Goal: Transaction & Acquisition: Book appointment/travel/reservation

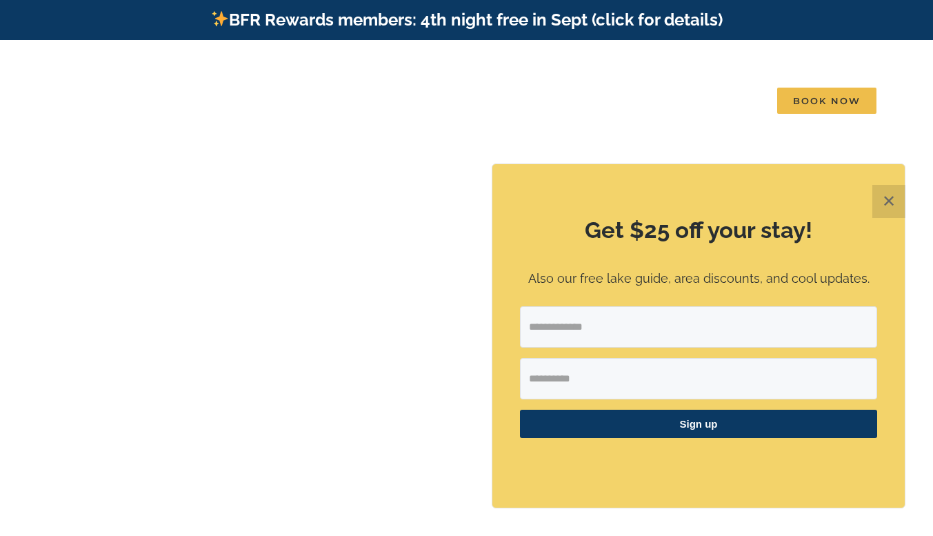
drag, startPoint x: 890, startPoint y: 194, endPoint x: 736, endPoint y: 183, distance: 154.8
click at [736, 183] on div "Get $25 off your stay! Also our free lake guide, area discounts, and cool updat…" at bounding box center [698, 335] width 412 height 343
click at [888, 199] on button "✕" at bounding box center [889, 201] width 33 height 33
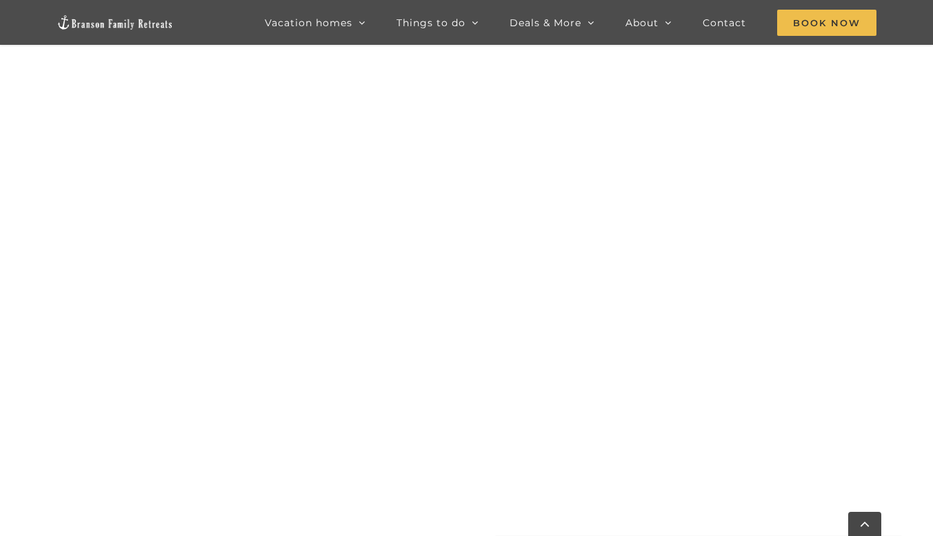
scroll to position [808, 0]
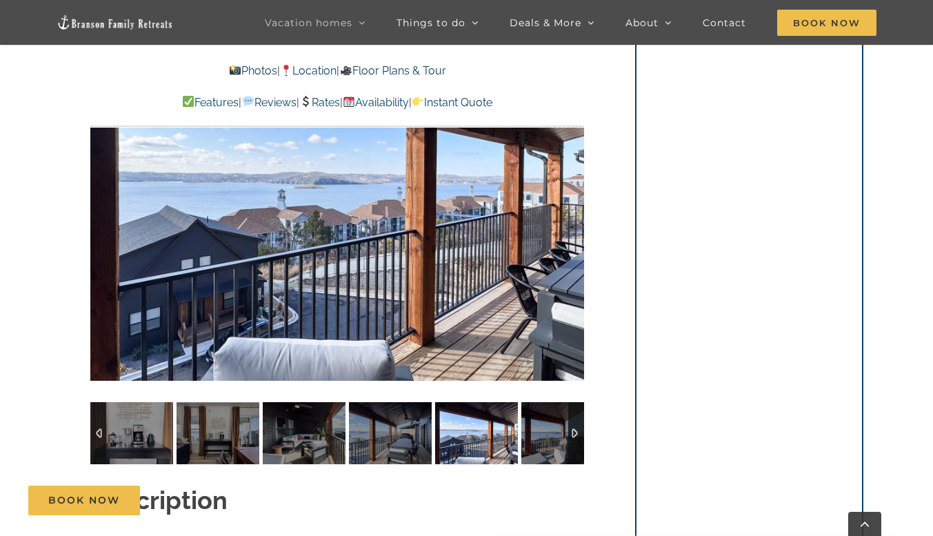
scroll to position [1053, 0]
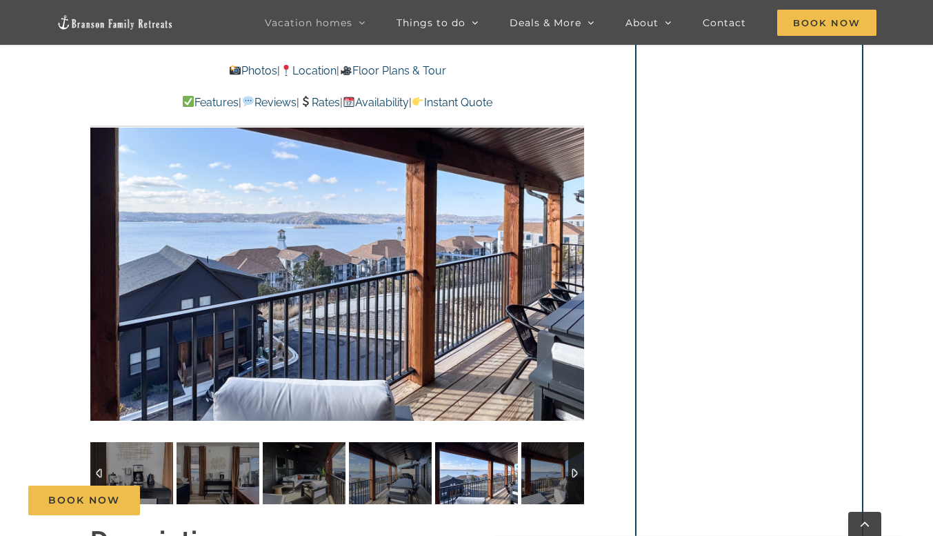
click at [182, 341] on div at bounding box center [337, 235] width 494 height 406
click at [110, 239] on div at bounding box center [118, 235] width 43 height 86
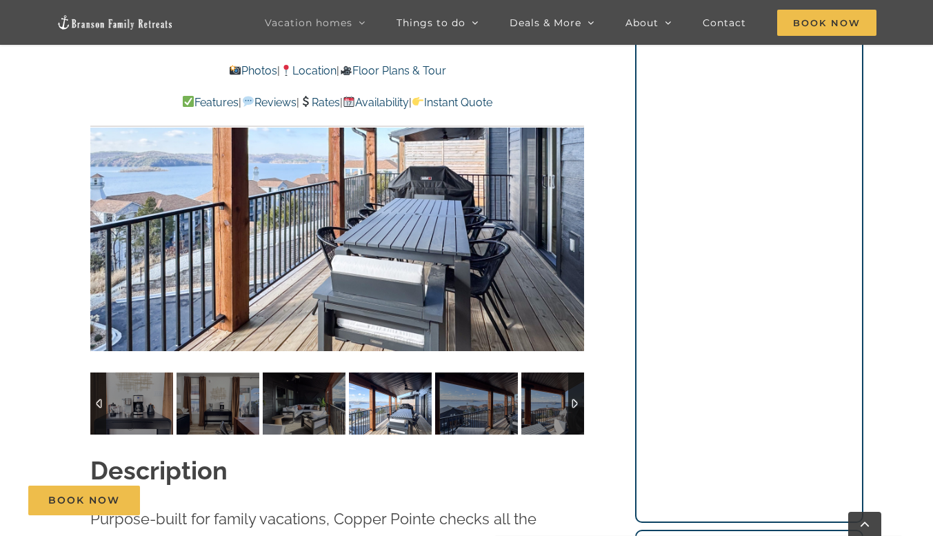
scroll to position [1111, 0]
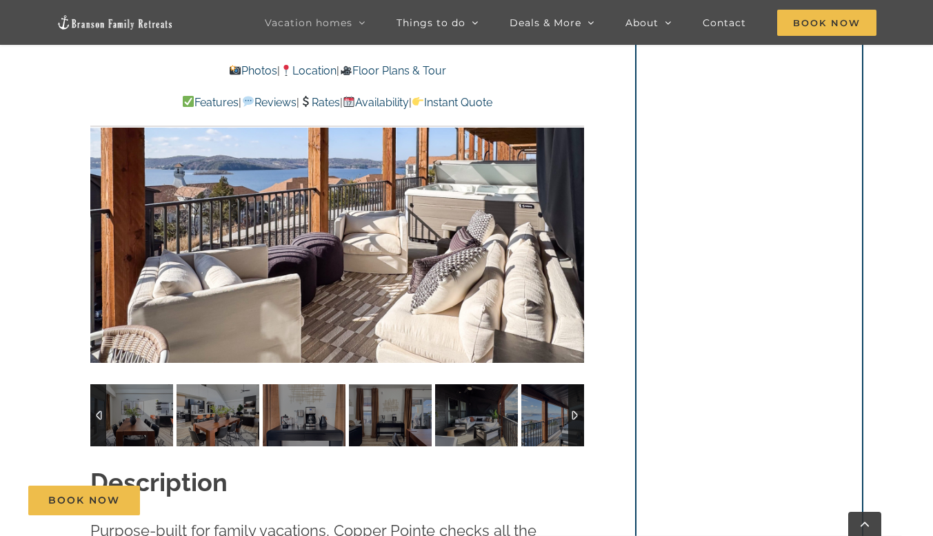
click at [547, 259] on div at bounding box center [337, 177] width 494 height 406
click at [562, 181] on div at bounding box center [556, 177] width 43 height 86
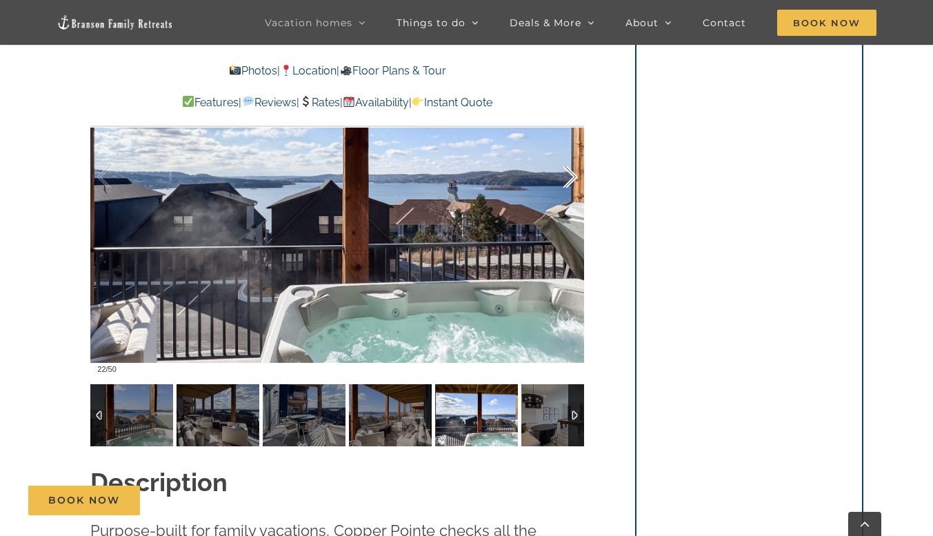
click at [562, 193] on div at bounding box center [556, 177] width 43 height 86
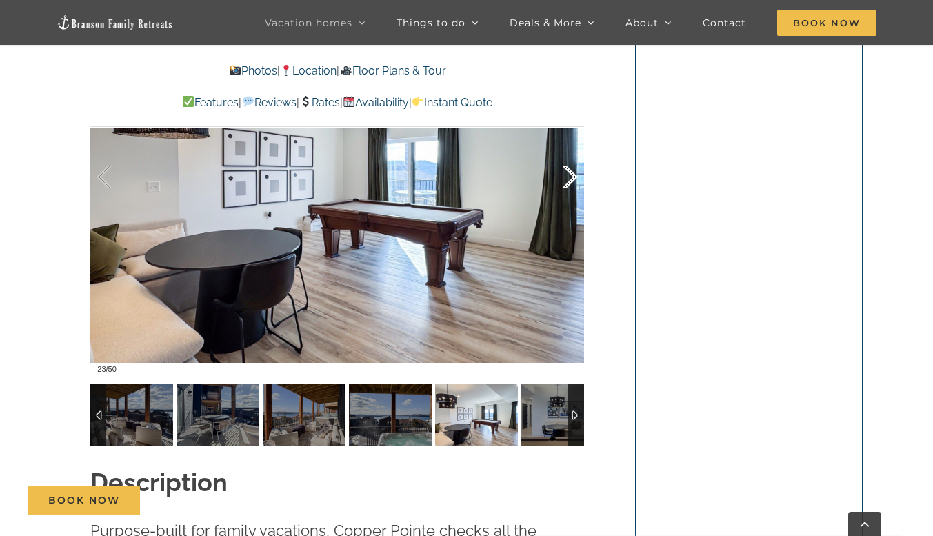
click at [555, 186] on div at bounding box center [556, 177] width 43 height 86
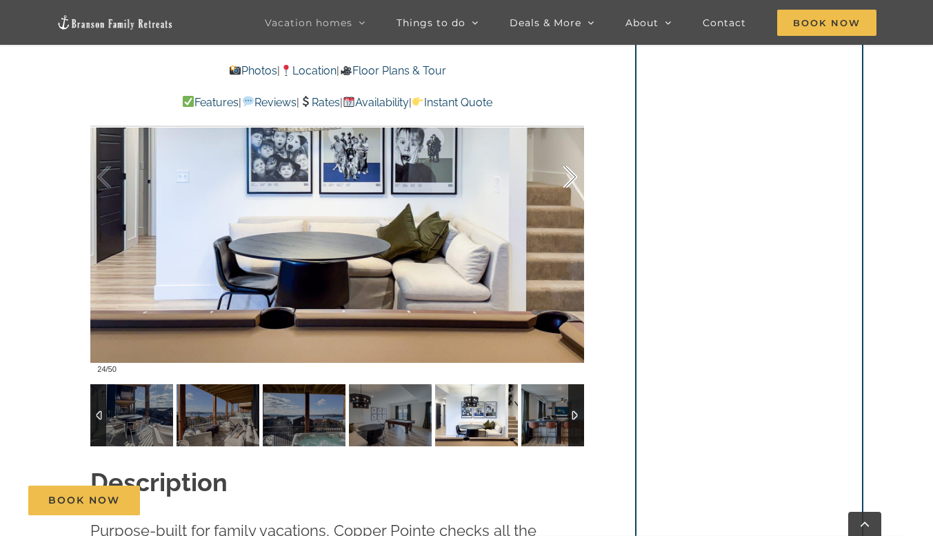
click at [570, 194] on div at bounding box center [556, 177] width 43 height 86
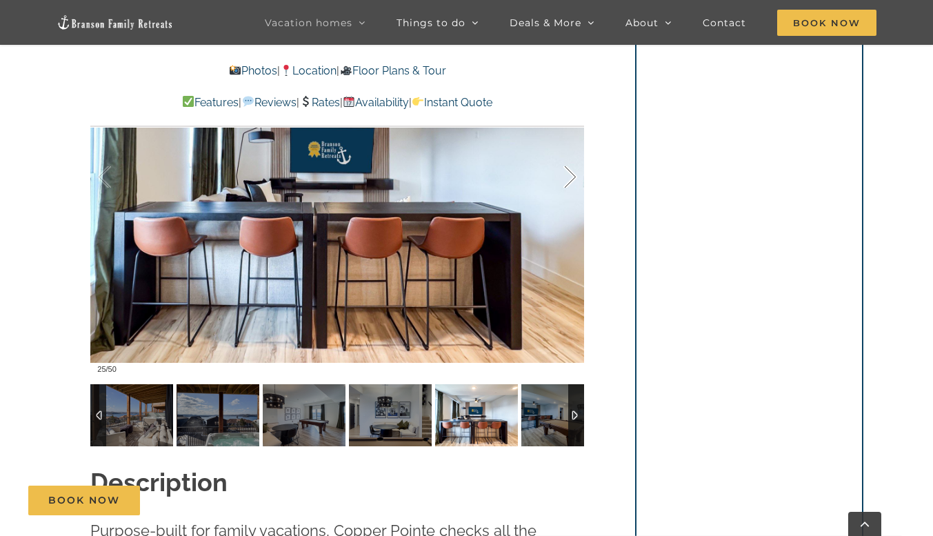
click at [566, 189] on div at bounding box center [556, 177] width 43 height 86
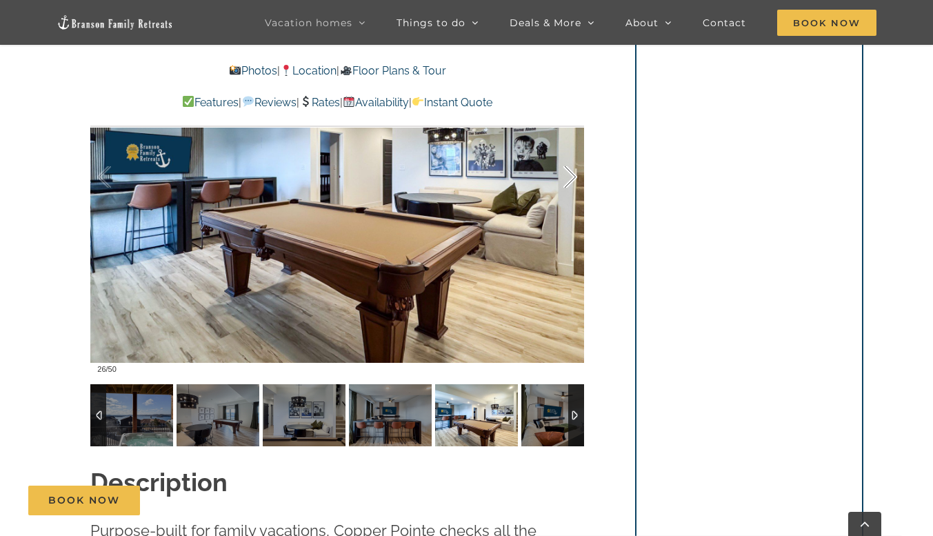
click at [568, 192] on div at bounding box center [556, 177] width 43 height 86
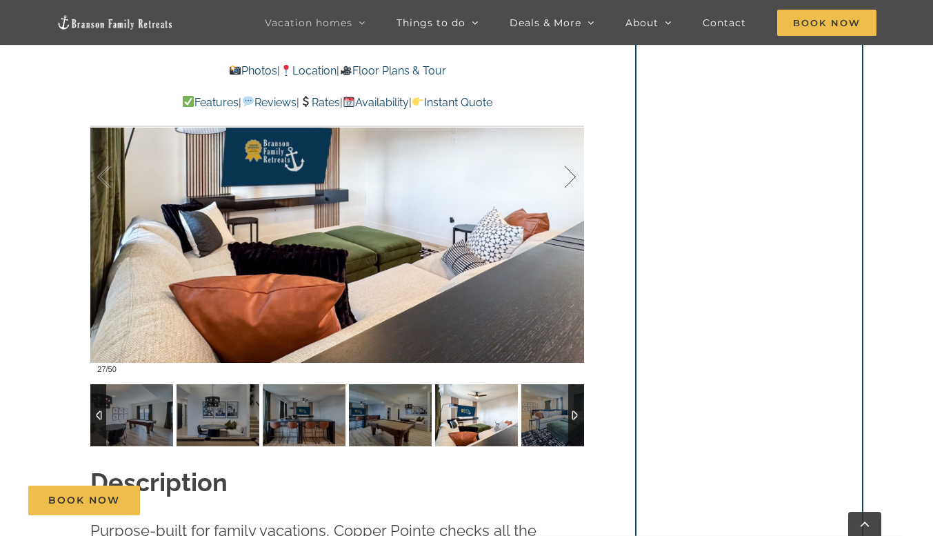
click at [570, 189] on div at bounding box center [556, 177] width 43 height 86
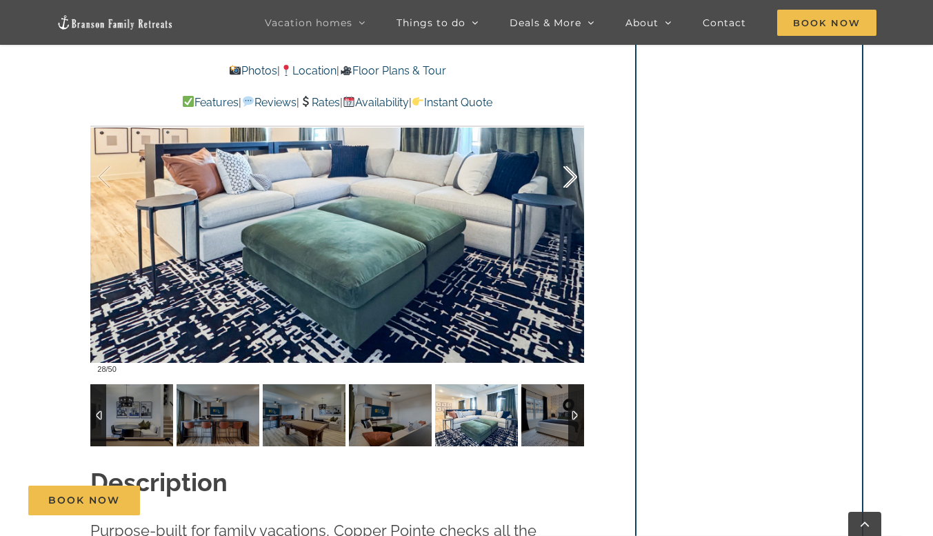
click at [567, 179] on div at bounding box center [556, 177] width 43 height 86
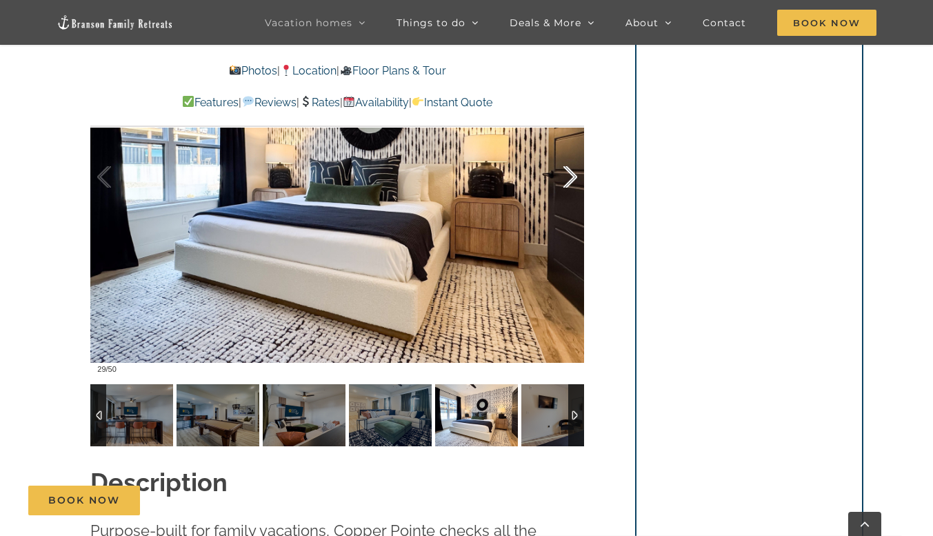
click at [574, 183] on div at bounding box center [556, 177] width 43 height 86
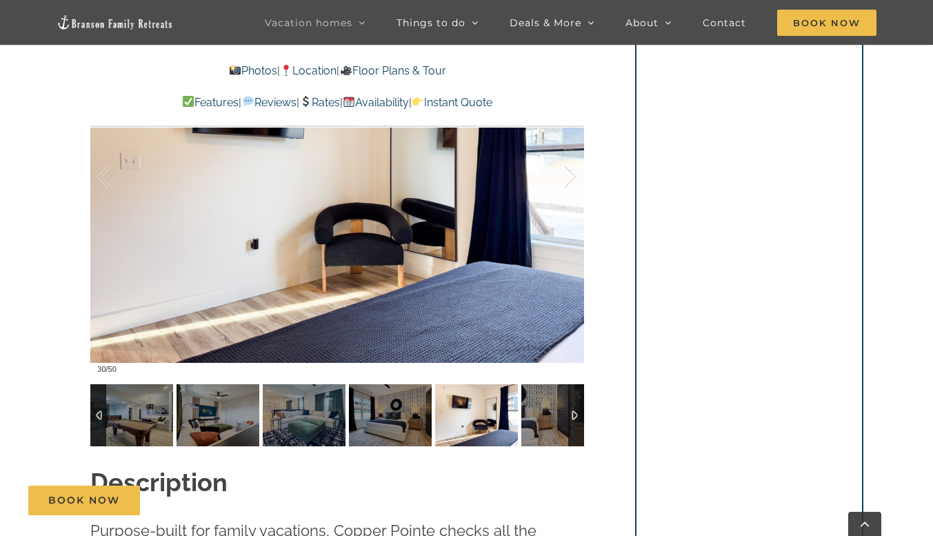
click at [578, 182] on div at bounding box center [337, 177] width 494 height 406
click at [581, 175] on div at bounding box center [337, 177] width 494 height 406
click at [582, 170] on div at bounding box center [337, 177] width 494 height 406
click at [570, 192] on div at bounding box center [556, 177] width 43 height 86
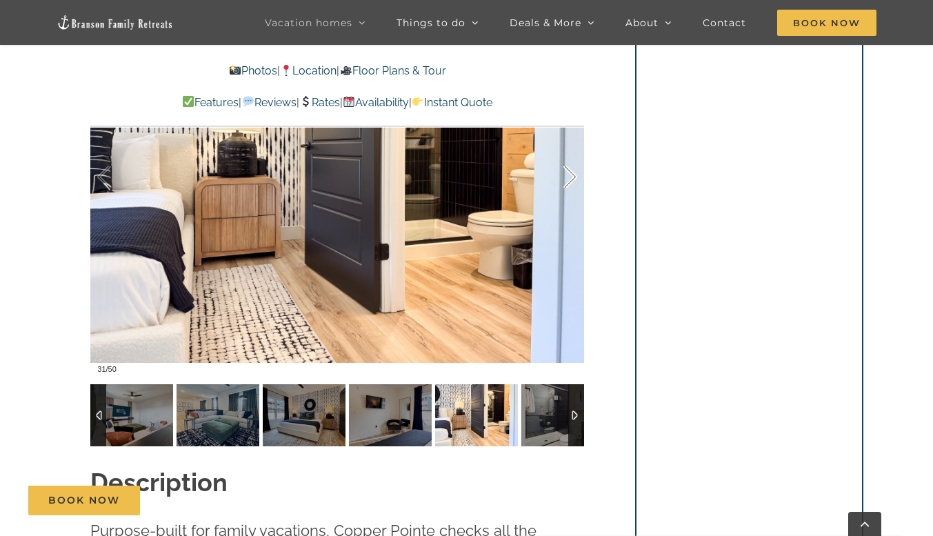
click at [559, 190] on div at bounding box center [556, 177] width 43 height 86
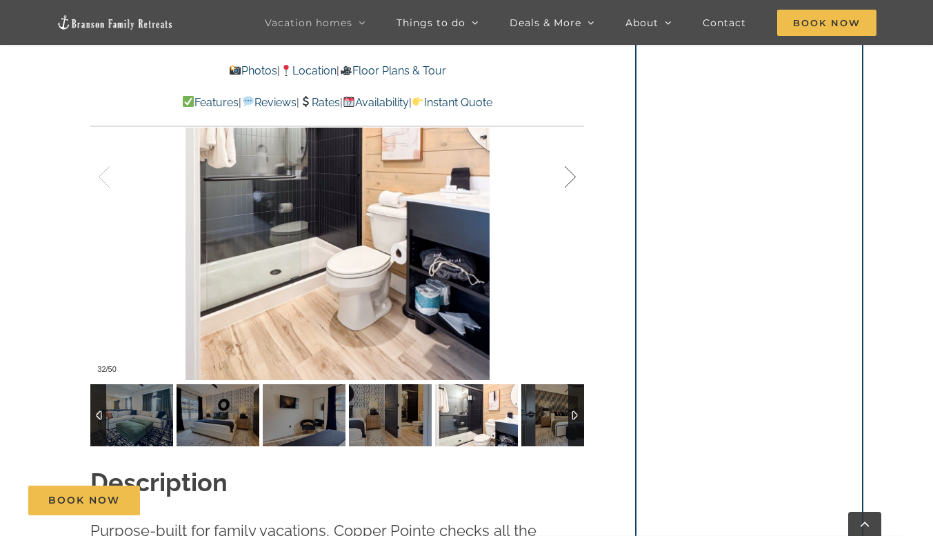
click at [573, 181] on div at bounding box center [556, 177] width 43 height 86
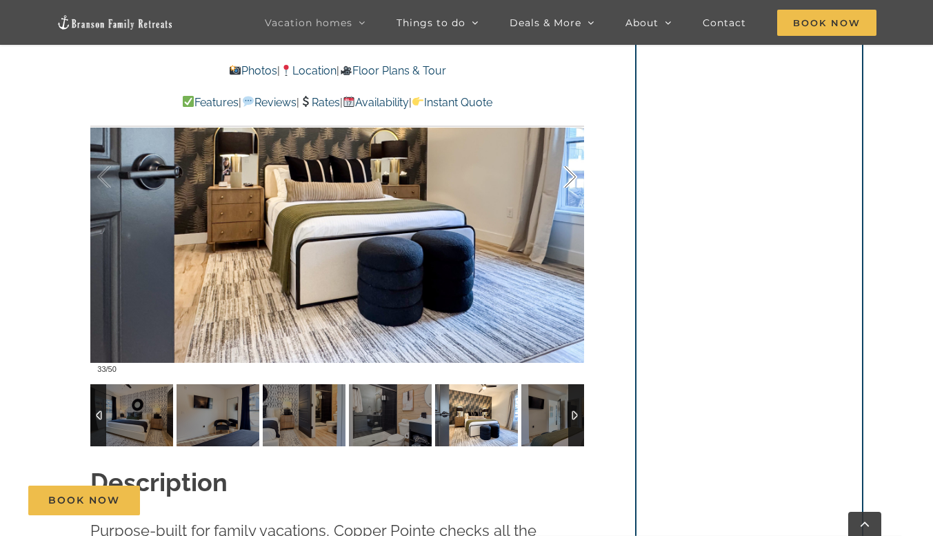
click at [572, 175] on div at bounding box center [556, 177] width 43 height 86
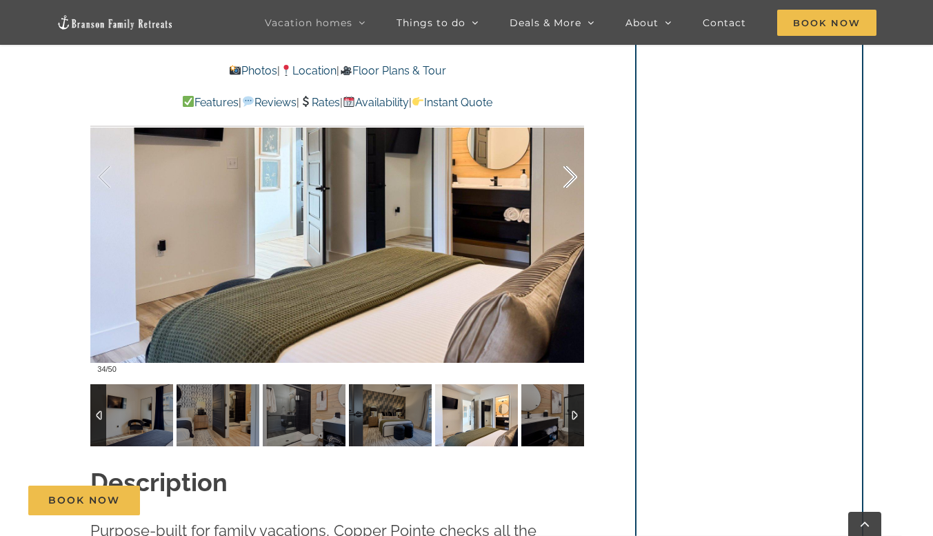
click at [572, 181] on div at bounding box center [556, 177] width 43 height 86
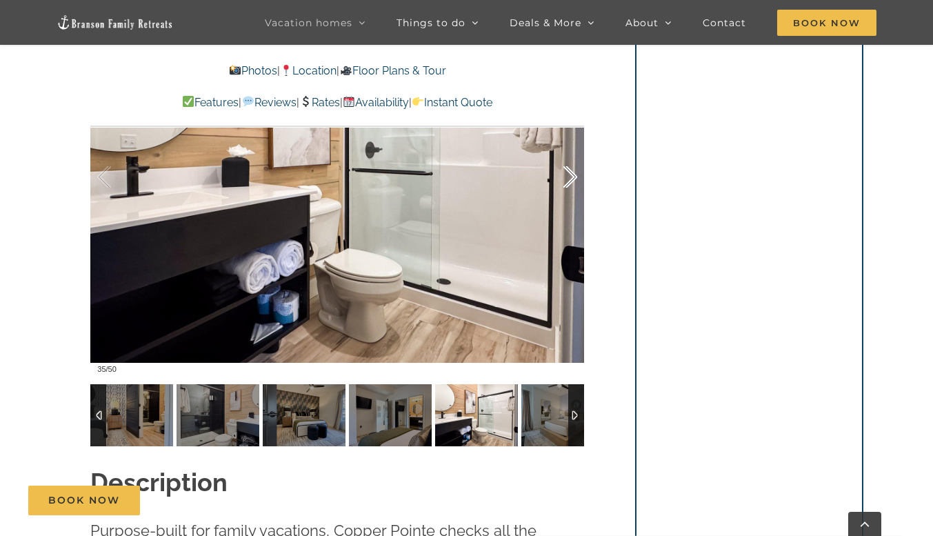
click at [565, 175] on div at bounding box center [556, 177] width 43 height 86
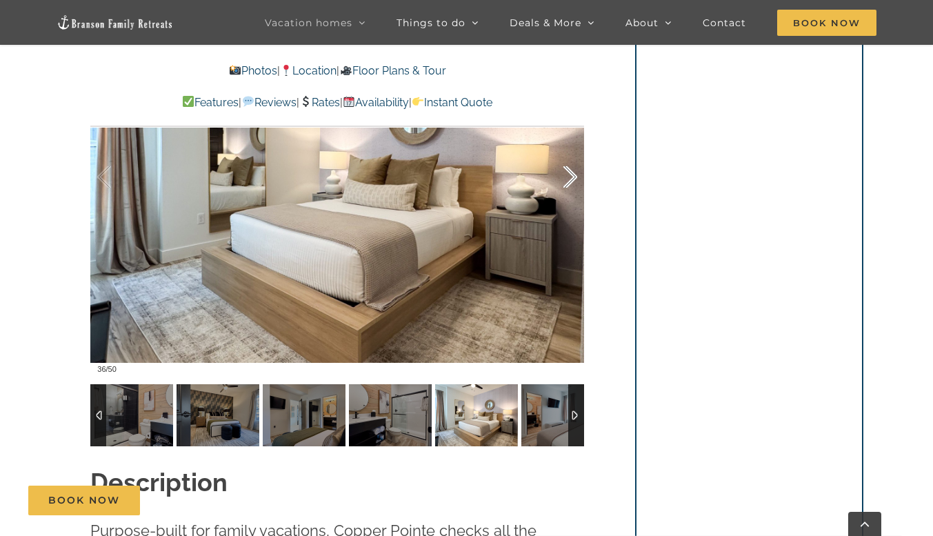
click at [570, 174] on div at bounding box center [556, 177] width 43 height 86
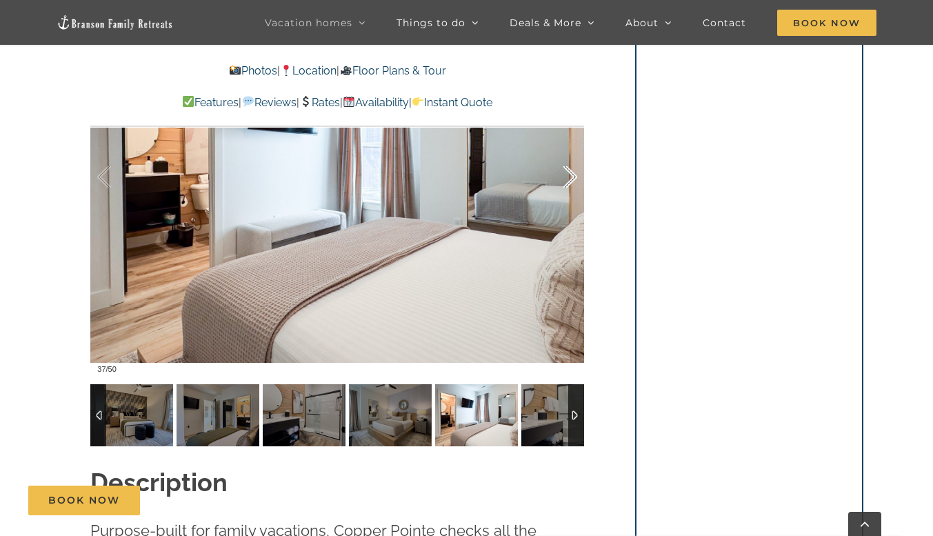
click at [573, 171] on div at bounding box center [556, 177] width 43 height 86
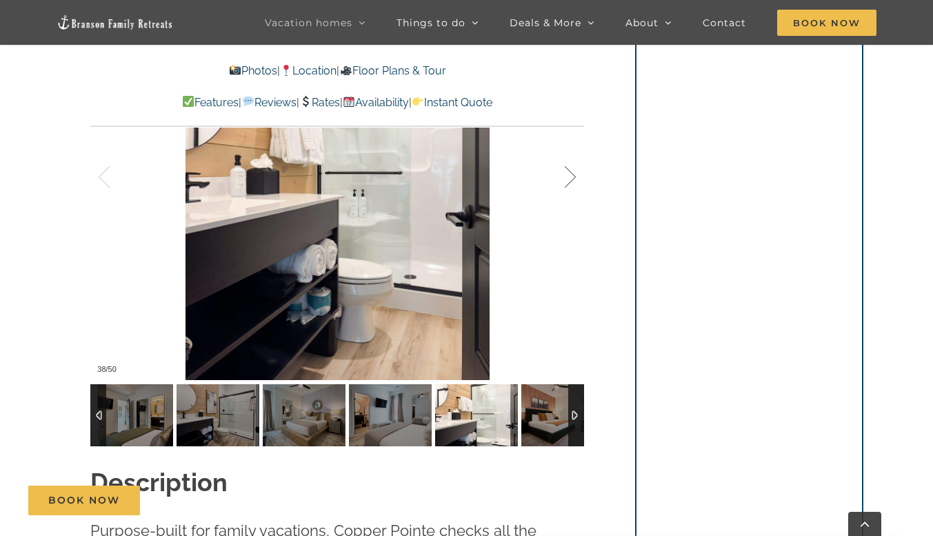
click at [571, 167] on div at bounding box center [556, 177] width 43 height 86
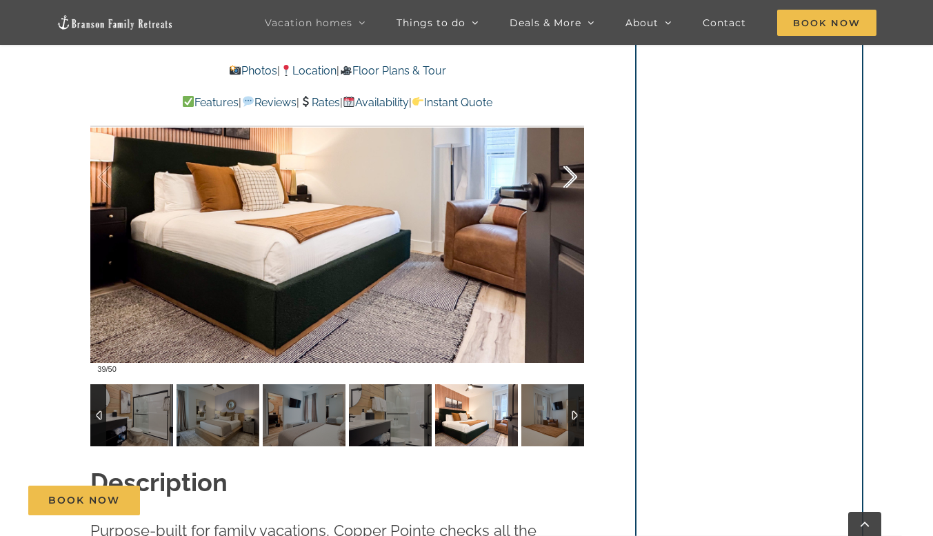
click at [572, 172] on div at bounding box center [556, 177] width 43 height 86
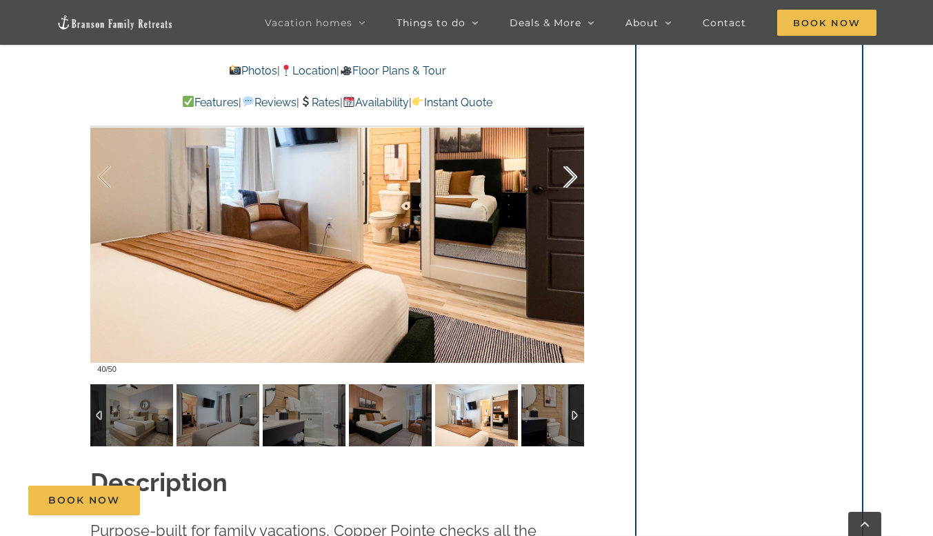
click at [564, 168] on div at bounding box center [556, 177] width 43 height 86
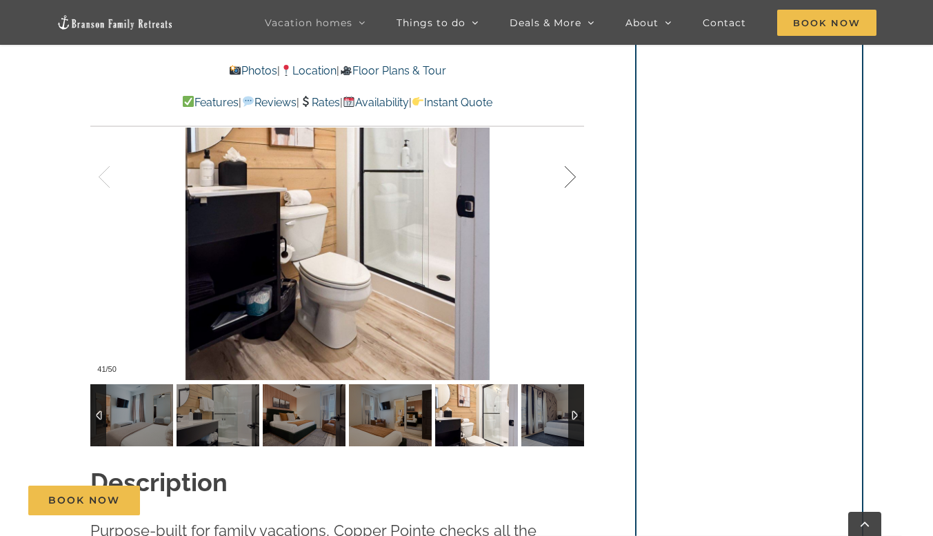
click at [559, 170] on div at bounding box center [556, 177] width 43 height 86
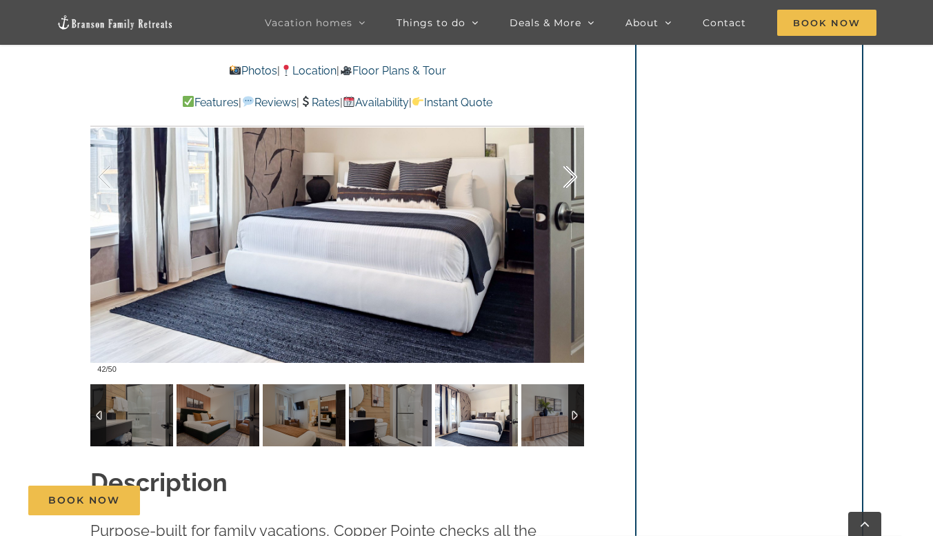
click at [565, 181] on div at bounding box center [556, 177] width 43 height 86
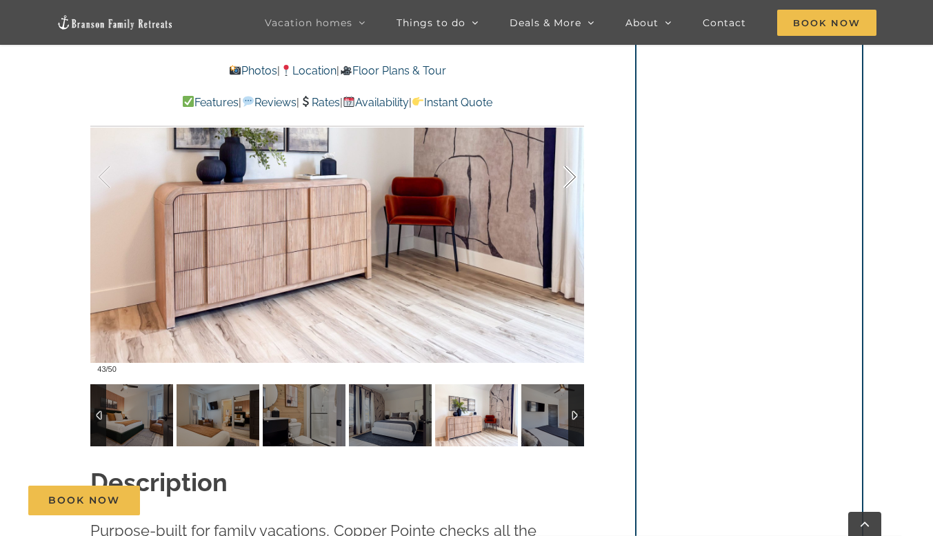
click at [566, 179] on div at bounding box center [556, 177] width 43 height 86
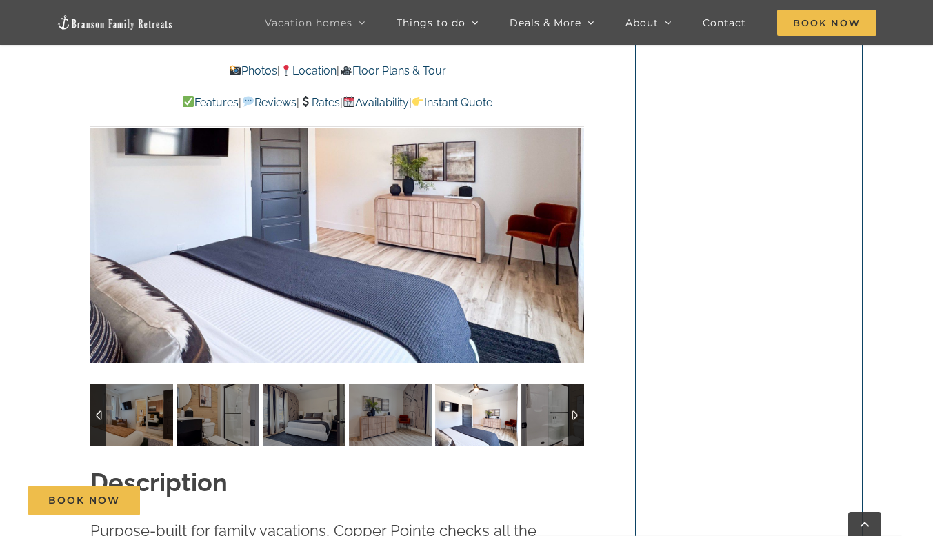
click at [561, 179] on div at bounding box center [337, 177] width 494 height 406
click at [575, 173] on div at bounding box center [556, 177] width 43 height 86
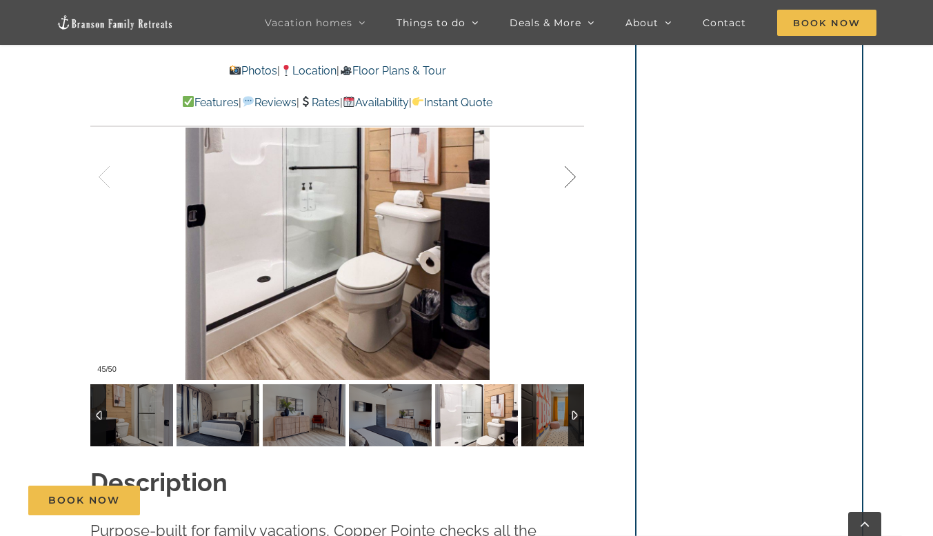
click at [561, 186] on div at bounding box center [556, 177] width 43 height 86
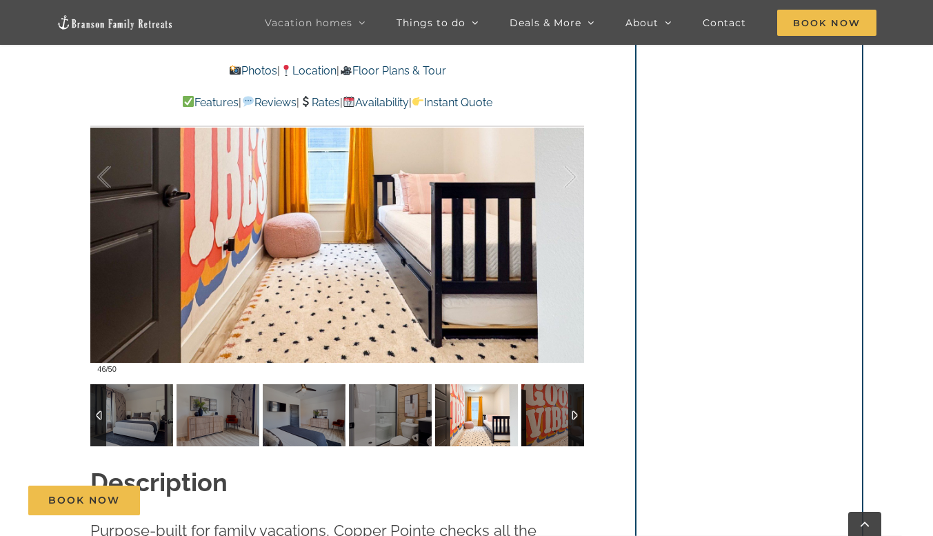
click at [581, 173] on div at bounding box center [337, 177] width 494 height 406
click at [580, 179] on div at bounding box center [337, 177] width 494 height 406
click at [577, 186] on div at bounding box center [556, 177] width 43 height 86
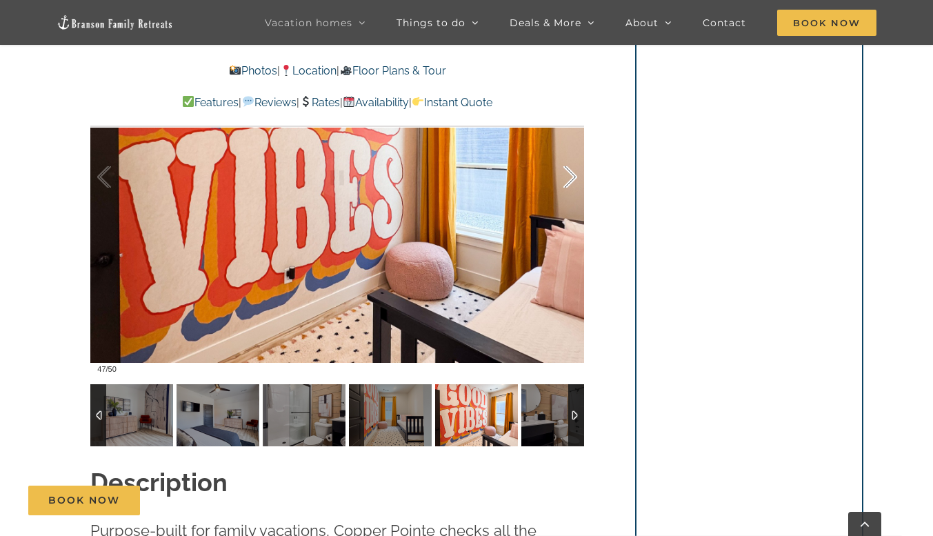
click at [564, 184] on div at bounding box center [556, 177] width 43 height 86
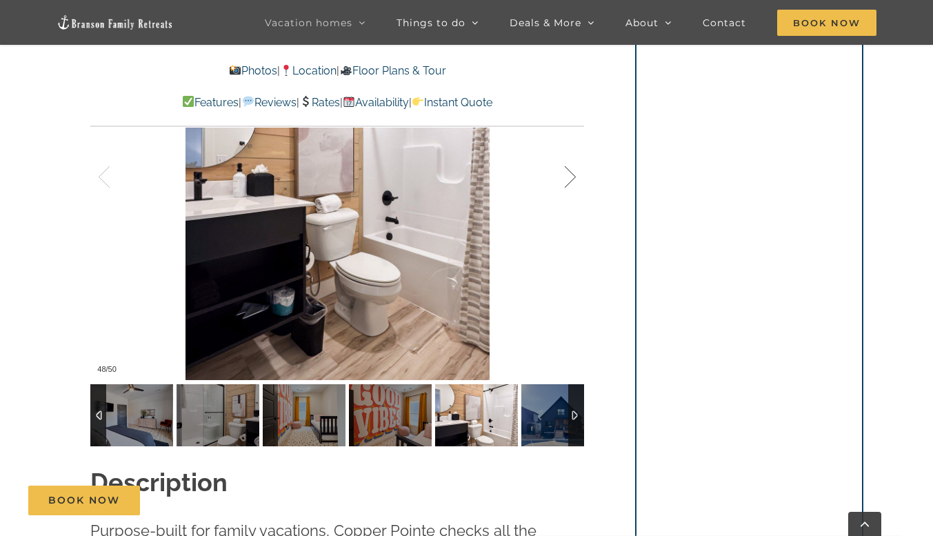
click at [569, 183] on div at bounding box center [556, 177] width 43 height 86
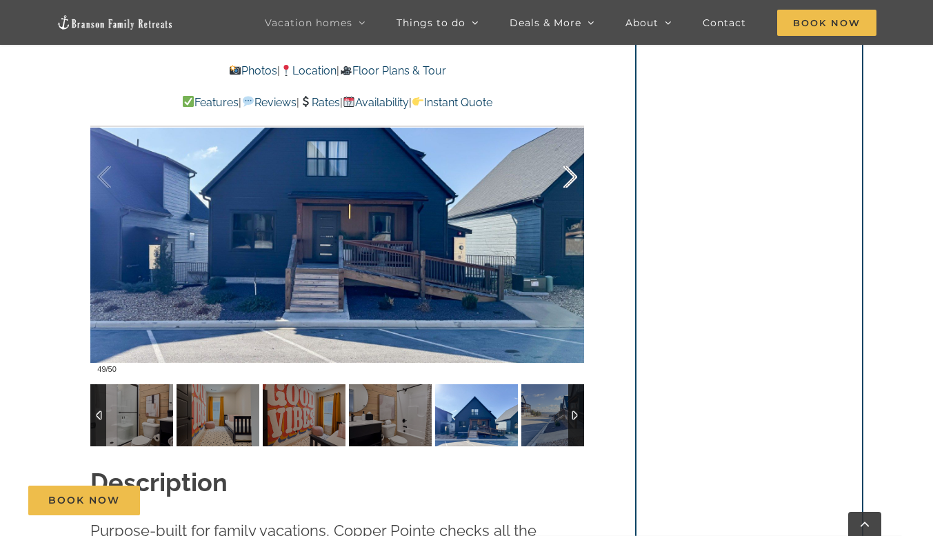
click at [572, 174] on div at bounding box center [556, 177] width 43 height 86
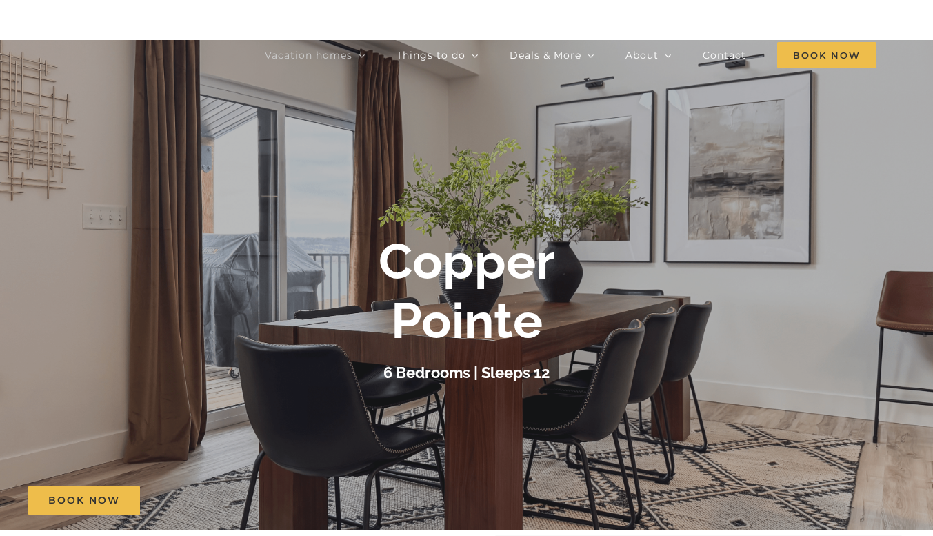
scroll to position [0, 0]
